Goal: Information Seeking & Learning: Learn about a topic

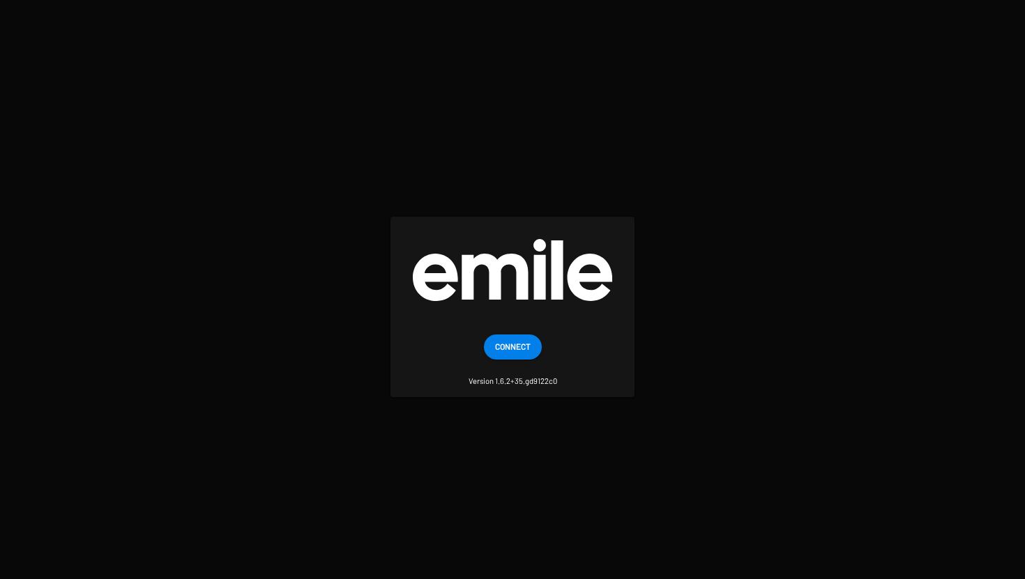
click at [527, 341] on span "Connect" at bounding box center [513, 346] width 36 height 25
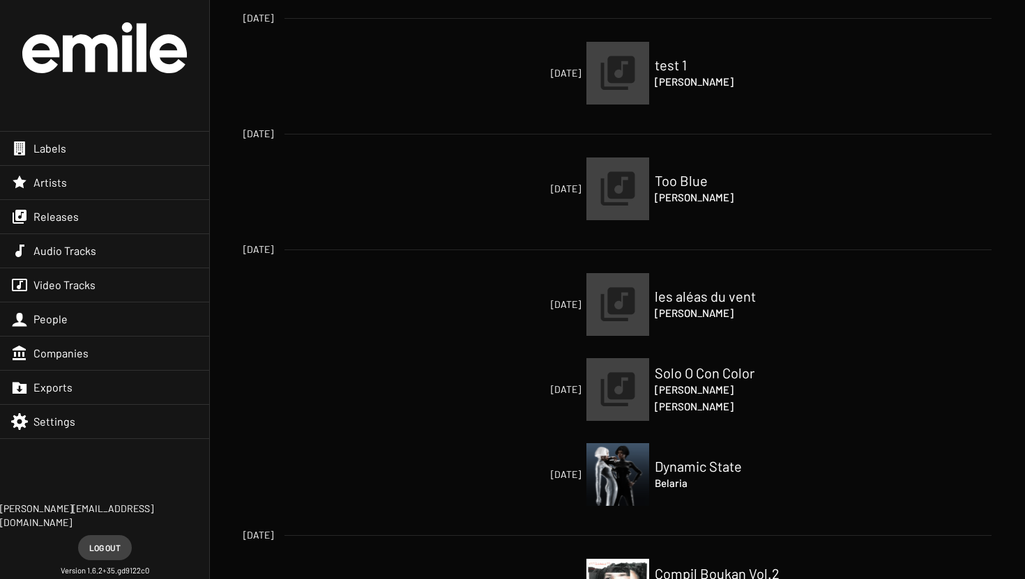
click at [95, 181] on div "Artists" at bounding box center [104, 182] width 209 height 33
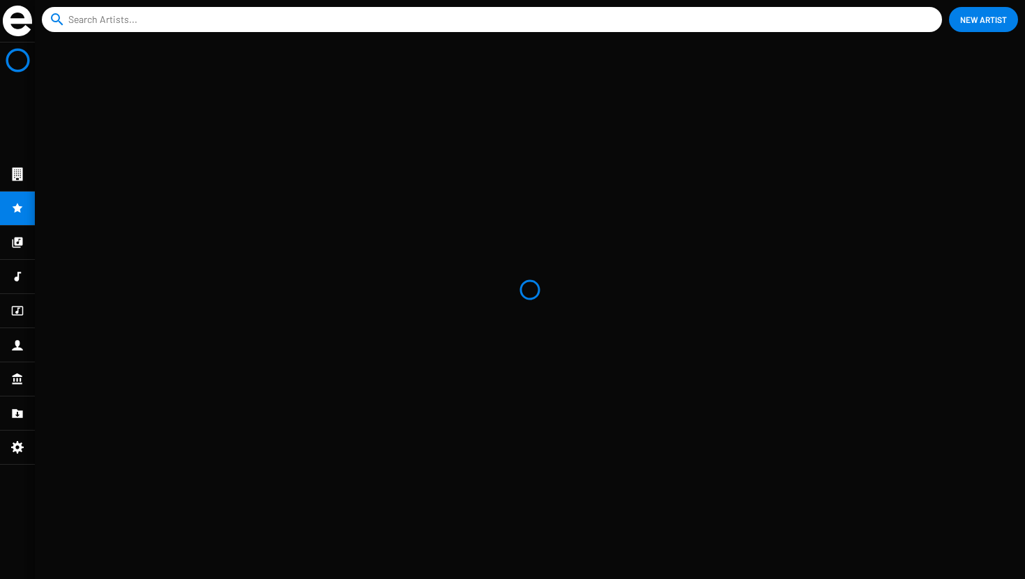
click at [318, 20] on input at bounding box center [494, 19] width 853 height 25
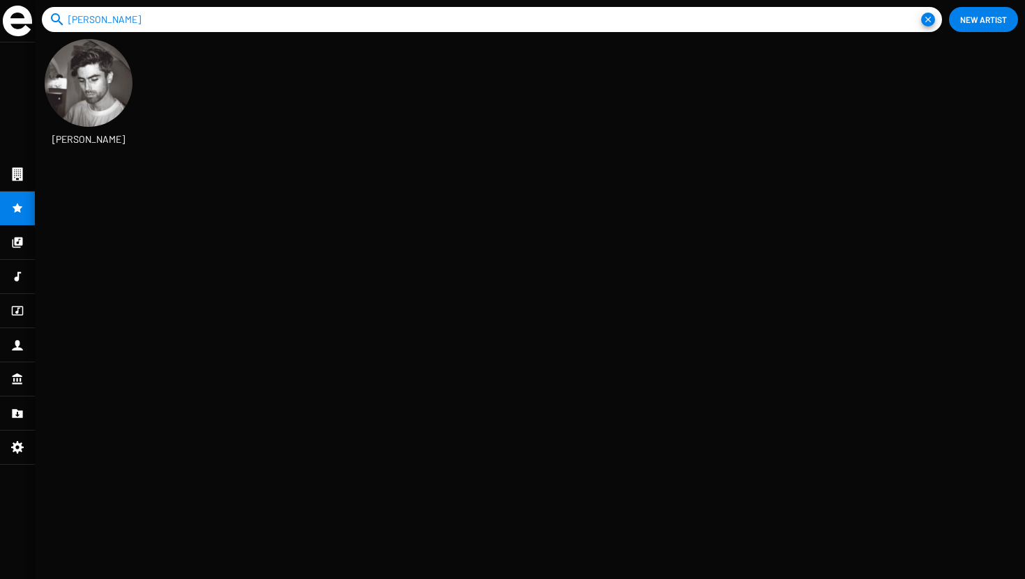
scroll to position [23, 80]
type input "[PERSON_NAME]"
click at [115, 69] on img at bounding box center [89, 83] width 88 height 88
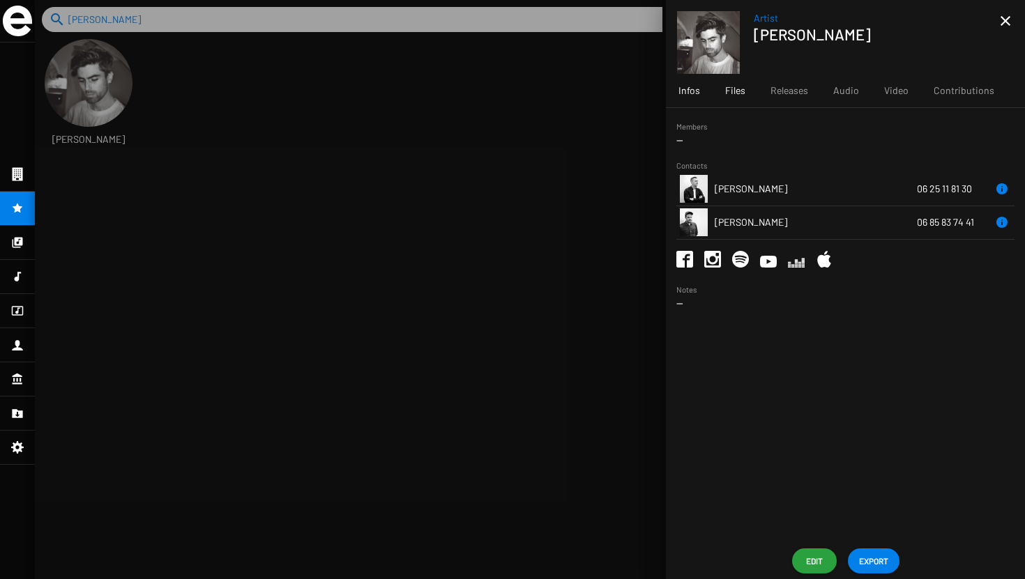
click at [739, 84] on span "Files" at bounding box center [735, 91] width 20 height 14
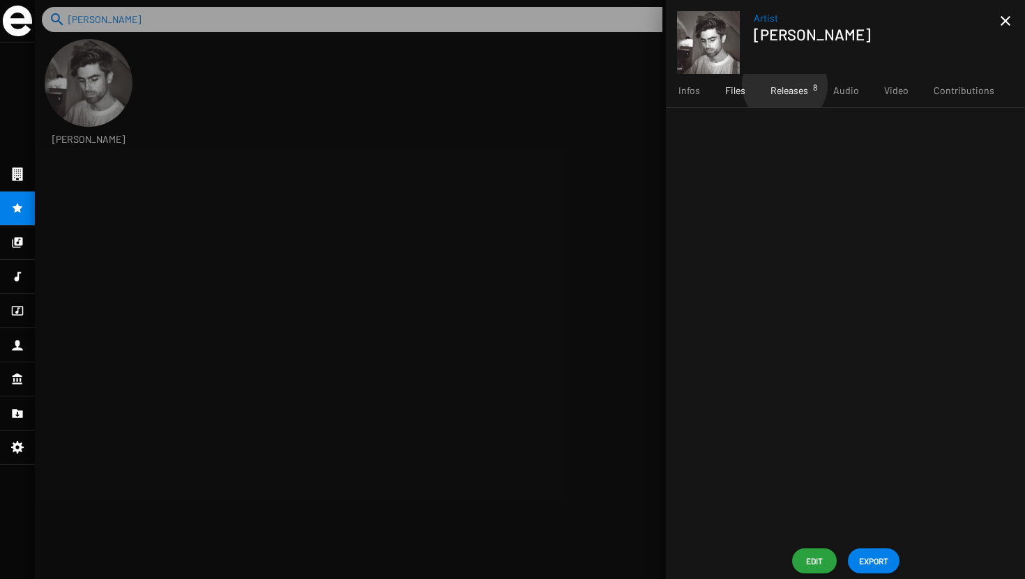
click at [784, 85] on span "Releases 8" at bounding box center [790, 91] width 38 height 14
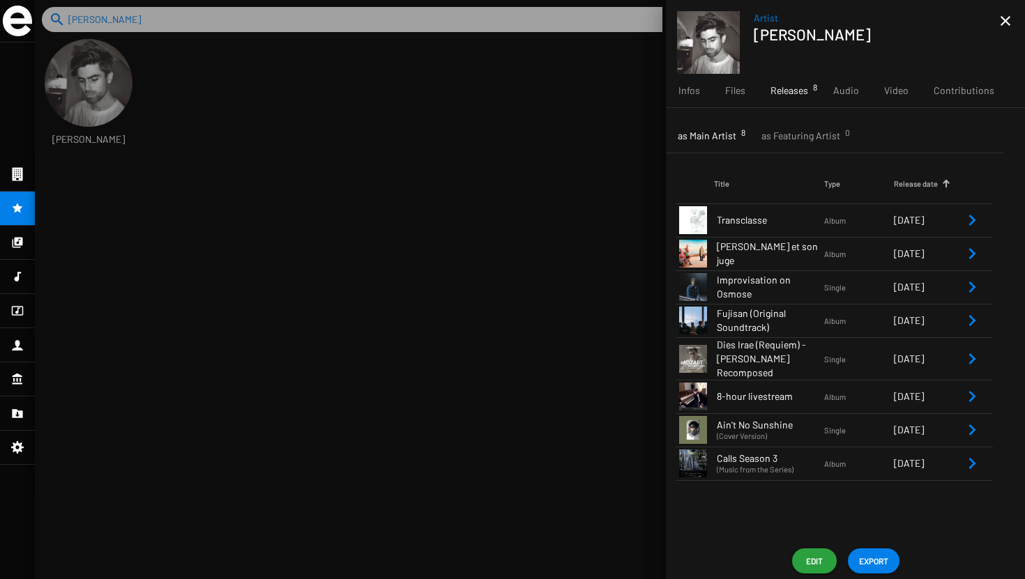
click at [794, 325] on span "Fujisan (Original Soundtrack)" at bounding box center [770, 321] width 107 height 28
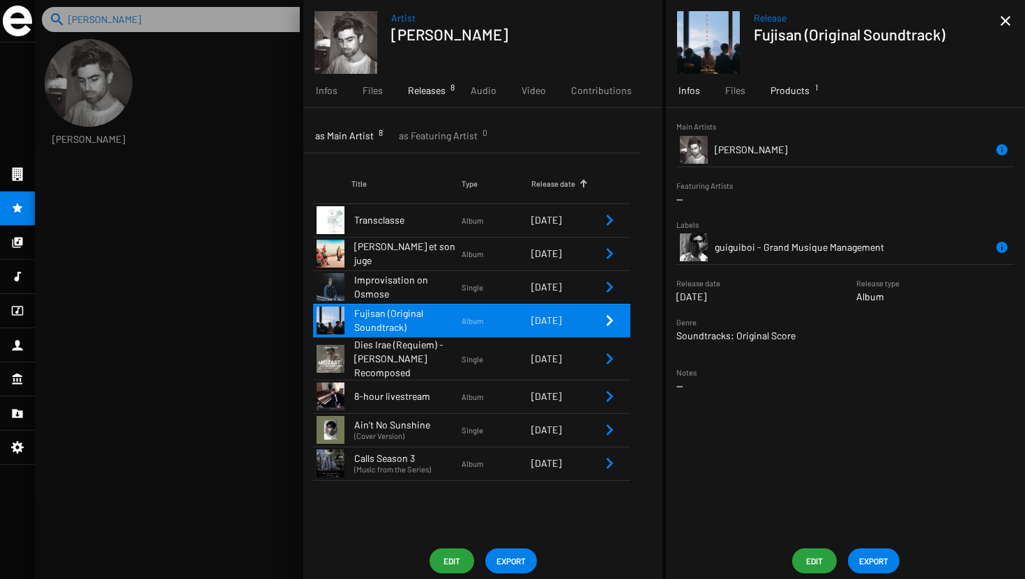
click at [794, 93] on span "Products 1" at bounding box center [790, 91] width 39 height 14
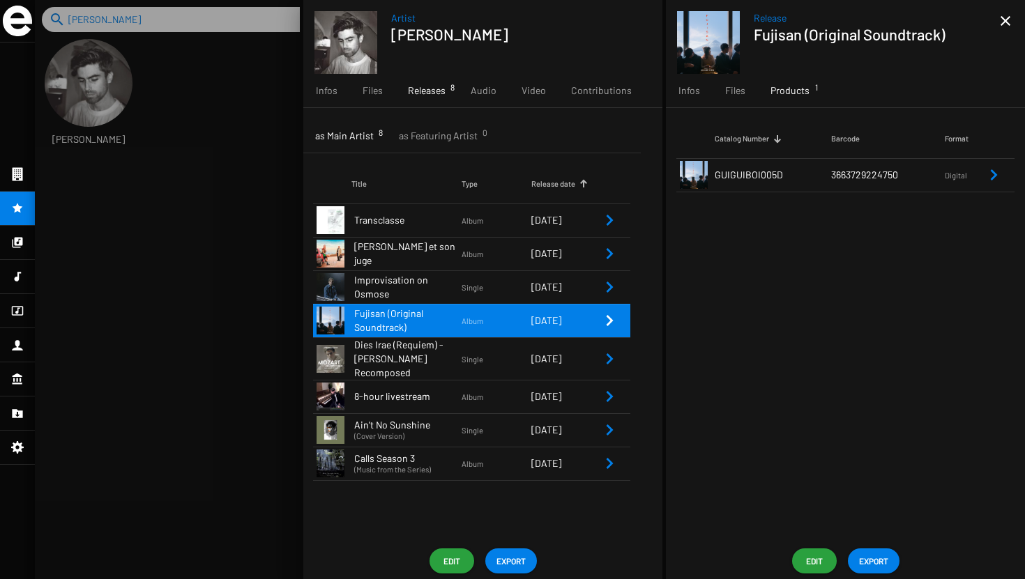
drag, startPoint x: 782, startPoint y: 179, endPoint x: 717, endPoint y: 177, distance: 65.6
click at [717, 177] on td "GUIGUIBOI005D" at bounding box center [773, 174] width 116 height 33
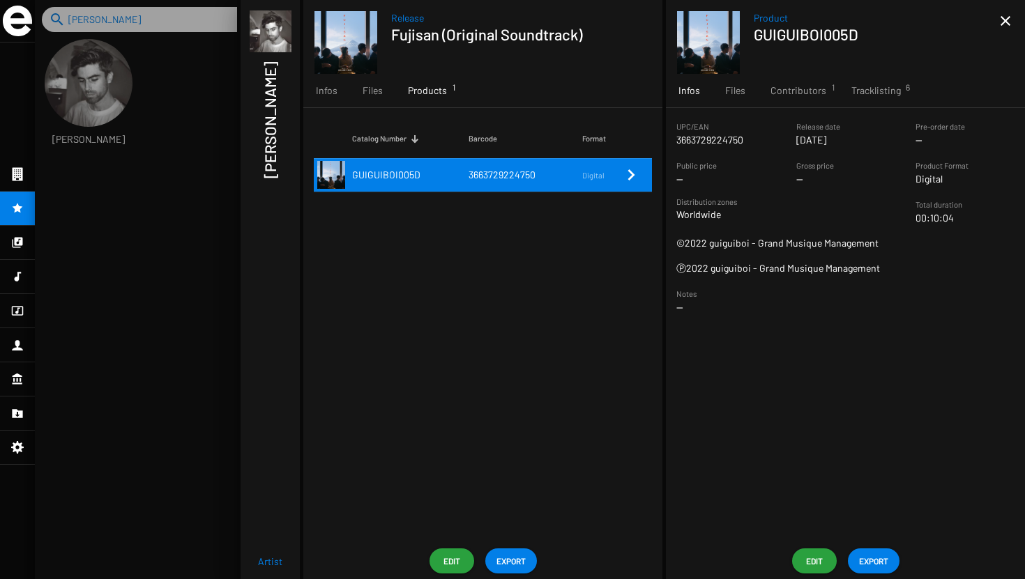
click at [1007, 19] on mat-icon "close" at bounding box center [1005, 21] width 17 height 17
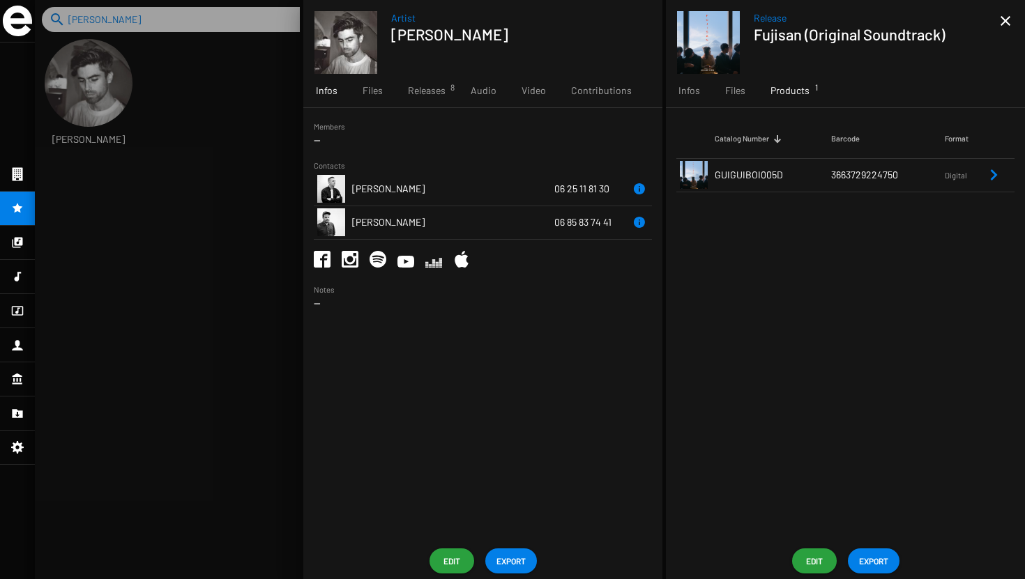
click at [1010, 22] on mat-icon "close" at bounding box center [1005, 21] width 17 height 17
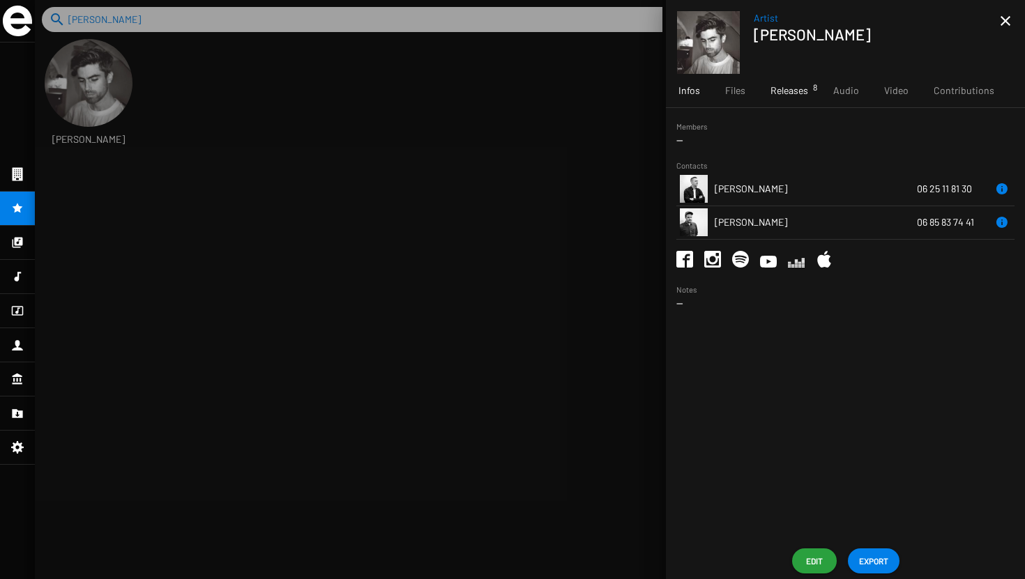
click at [779, 100] on div "Releases 8" at bounding box center [789, 90] width 63 height 33
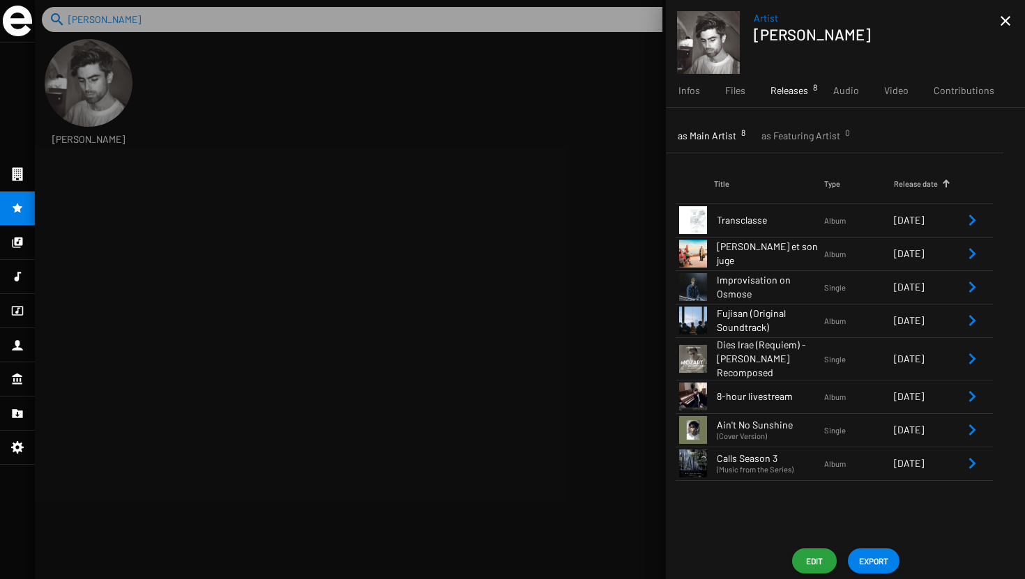
click at [795, 220] on span "Transclasse" at bounding box center [770, 220] width 107 height 14
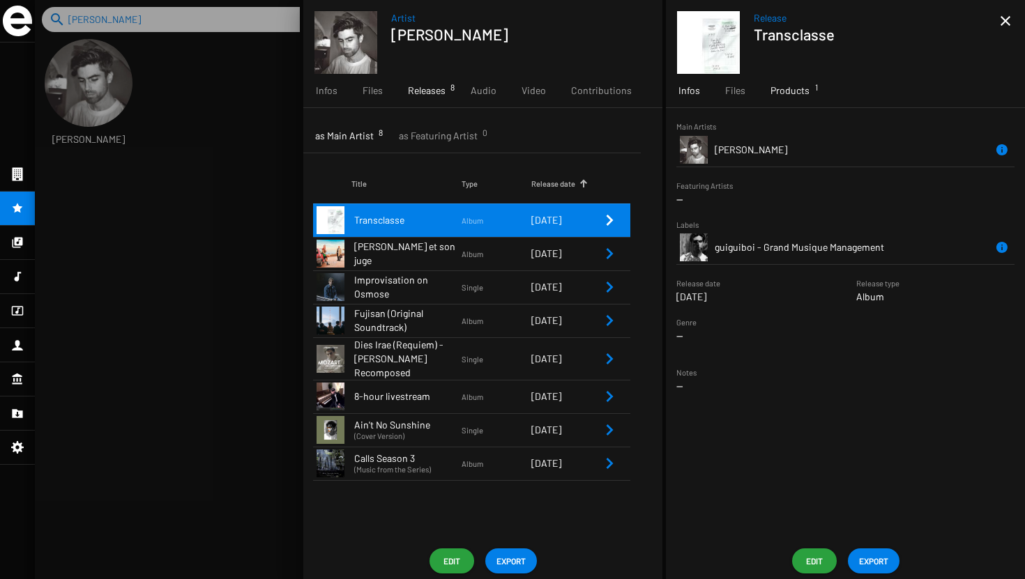
click at [801, 93] on span "Products 1" at bounding box center [790, 91] width 39 height 14
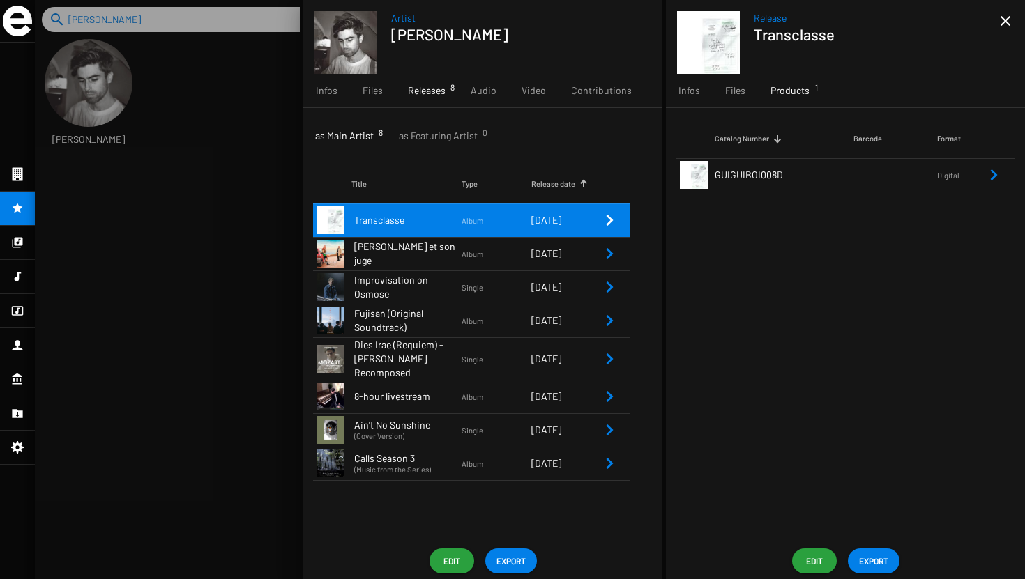
drag, startPoint x: 781, startPoint y: 178, endPoint x: 715, endPoint y: 176, distance: 65.6
click at [715, 176] on td "GUIGUIBOI008D" at bounding box center [784, 174] width 139 height 33
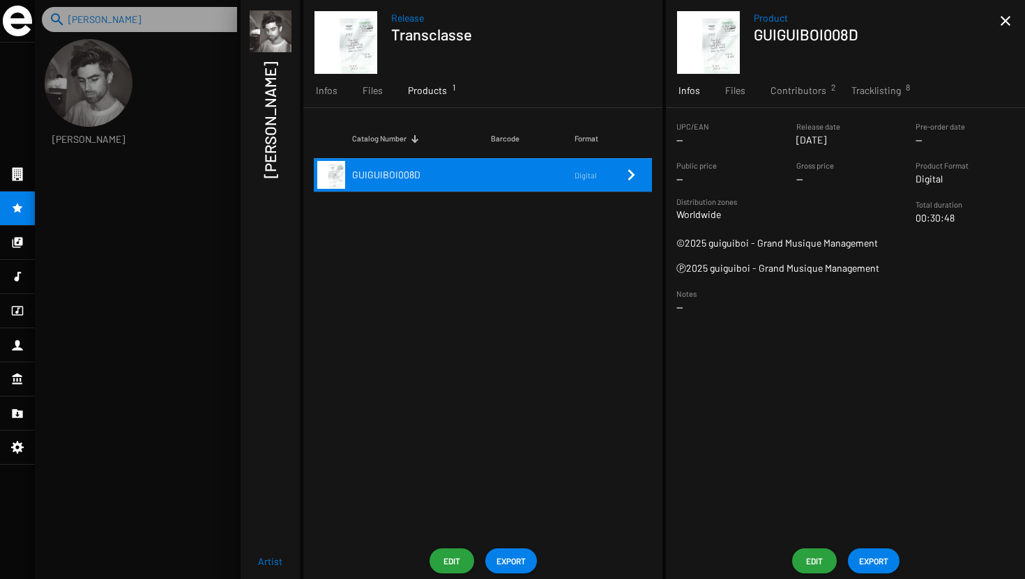
click at [471, 172] on td "GUIGUIBOI008D" at bounding box center [421, 174] width 139 height 33
drag, startPoint x: 419, startPoint y: 177, endPoint x: 354, endPoint y: 179, distance: 65.6
click at [354, 179] on td "GUIGUIBOI008D" at bounding box center [421, 174] width 139 height 33
copy span "GUIGUIBOI008D"
click at [176, 209] on div at bounding box center [530, 289] width 990 height 579
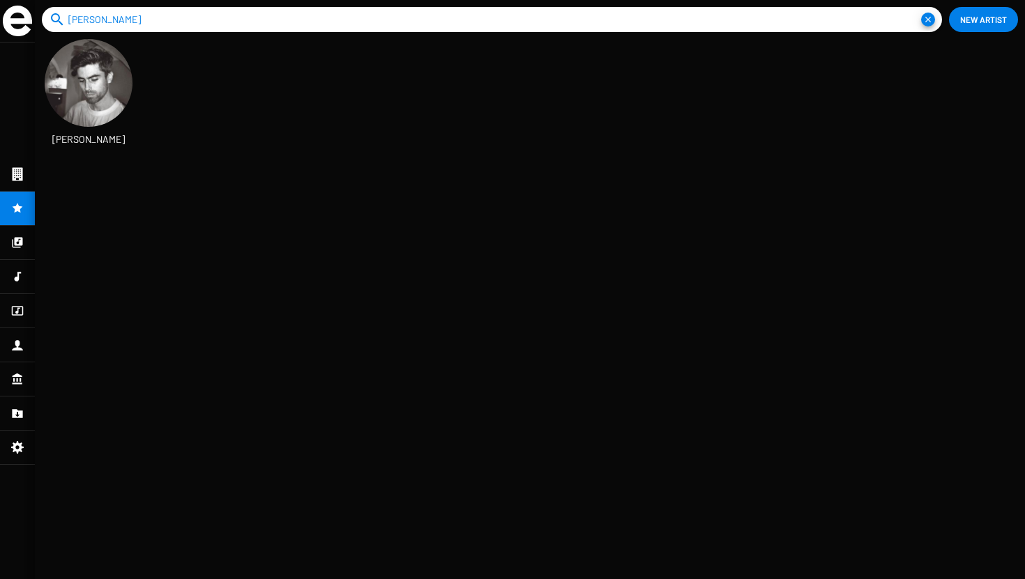
click at [84, 82] on img at bounding box center [89, 83] width 88 height 88
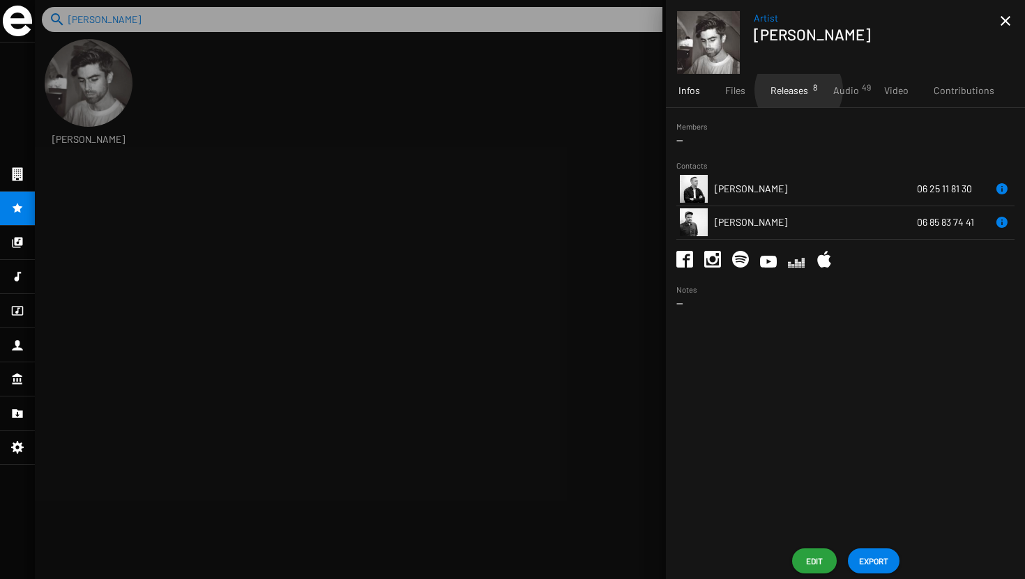
click at [798, 90] on span "Releases 8" at bounding box center [790, 91] width 38 height 14
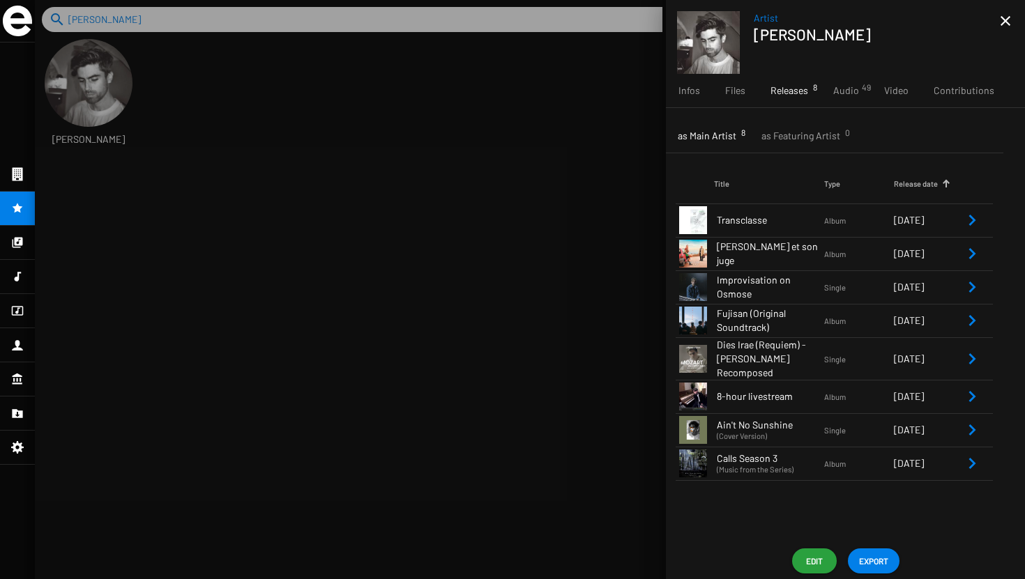
click at [767, 231] on td "Transclasse" at bounding box center [769, 220] width 110 height 33
